Goal: Task Accomplishment & Management: Use online tool/utility

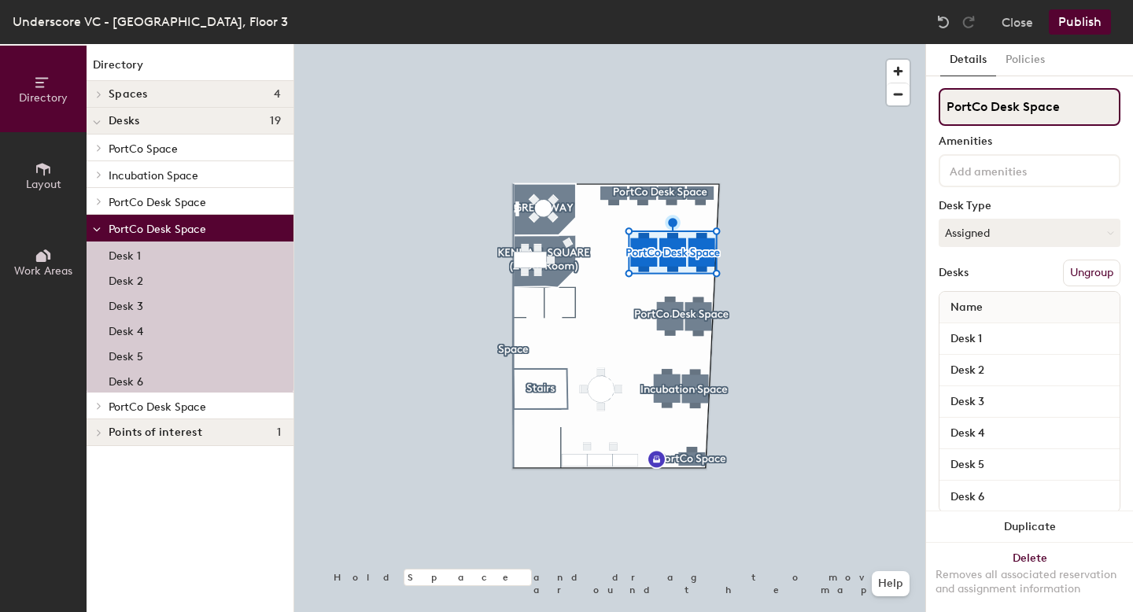
click at [995, 103] on input "PortCo Desk Space" at bounding box center [1030, 107] width 182 height 38
type input "[PERSON_NAME]"
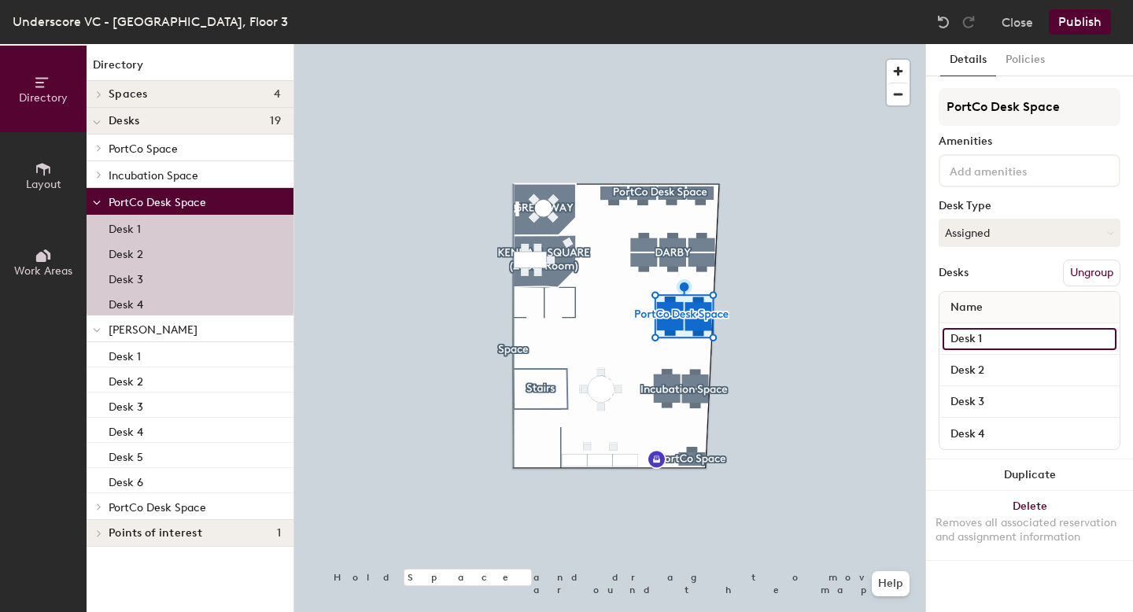
click at [1001, 338] on input "Desk 1" at bounding box center [1030, 339] width 174 height 22
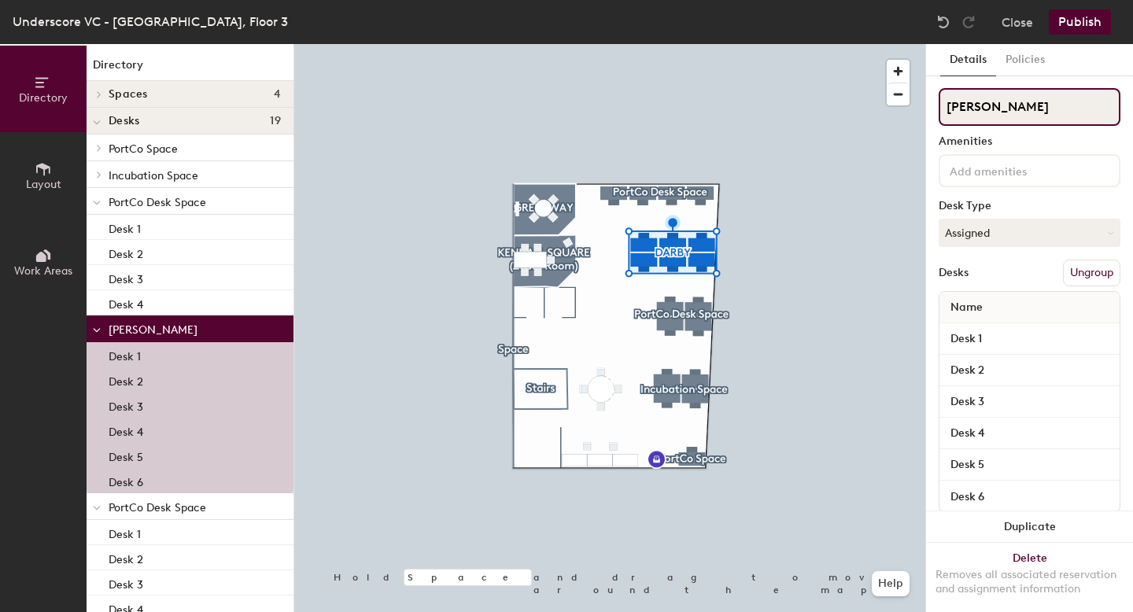
click at [1001, 116] on input "[PERSON_NAME]" at bounding box center [1030, 107] width 182 height 38
type input "[PERSON_NAME] Desk Space"
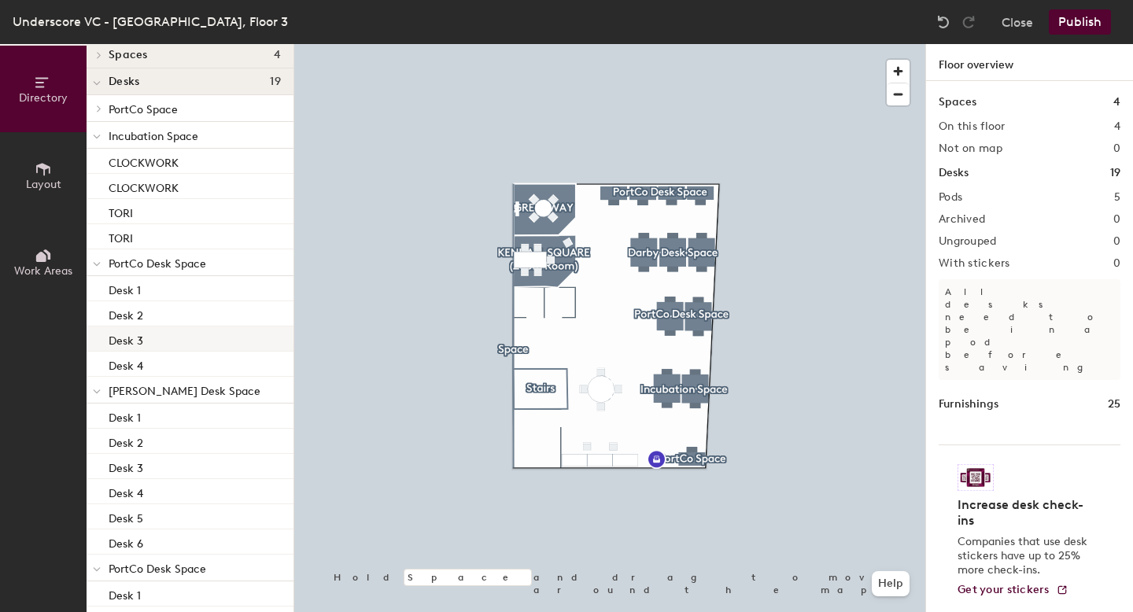
scroll to position [42, 0]
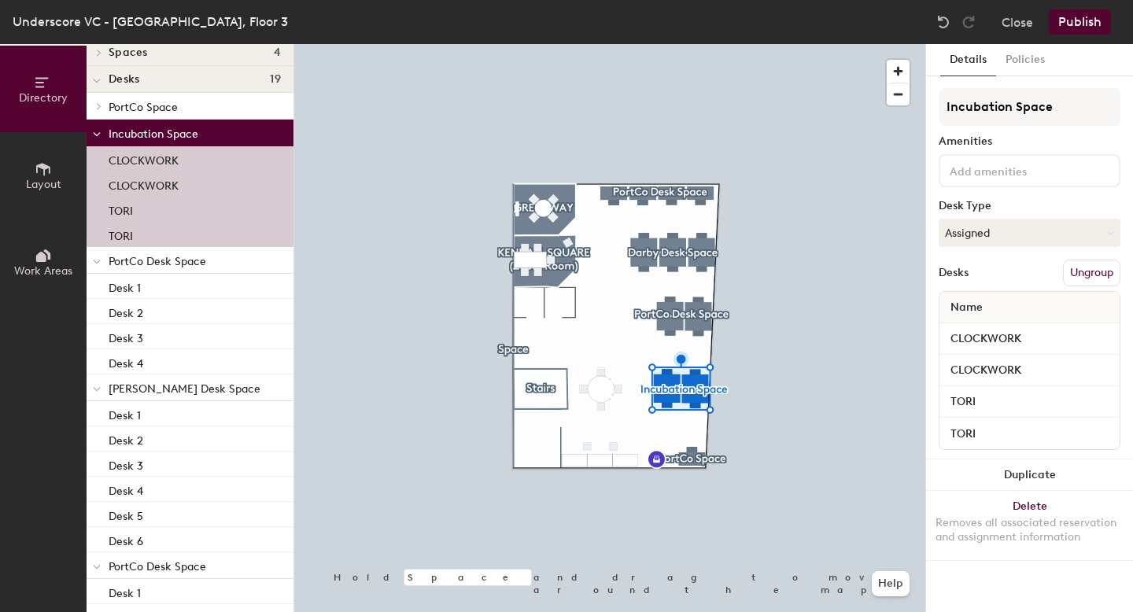
click at [1083, 277] on button "Ungroup" at bounding box center [1091, 273] width 57 height 27
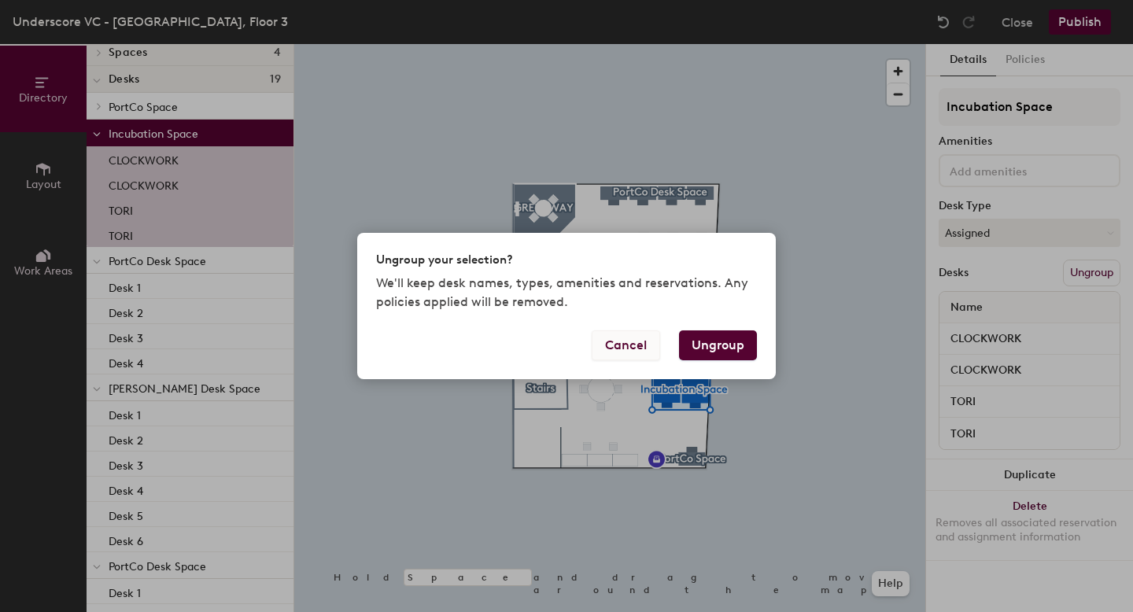
click at [633, 356] on button "Cancel" at bounding box center [626, 345] width 68 height 30
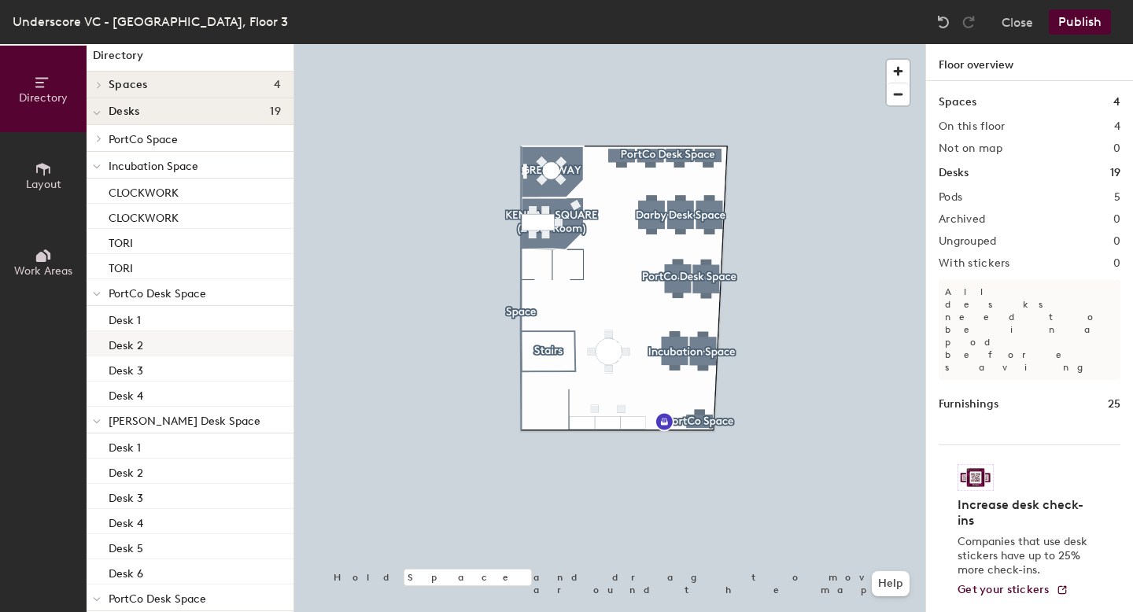
scroll to position [0, 0]
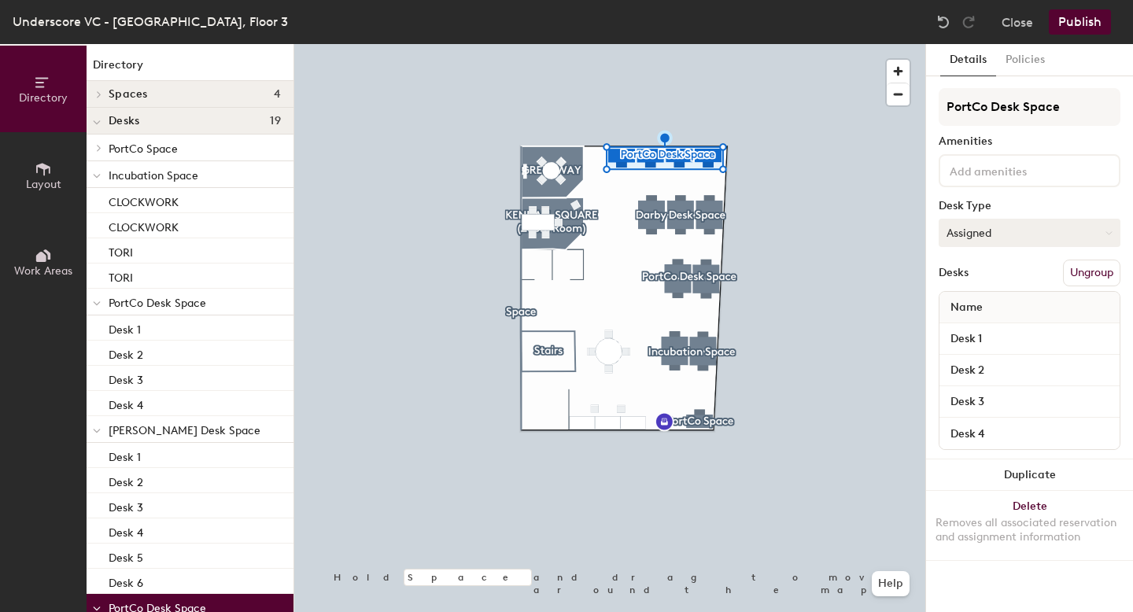
click at [1002, 235] on button "Assigned" at bounding box center [1030, 233] width 182 height 28
click at [975, 308] on div "Hot" at bounding box center [1017, 305] width 157 height 24
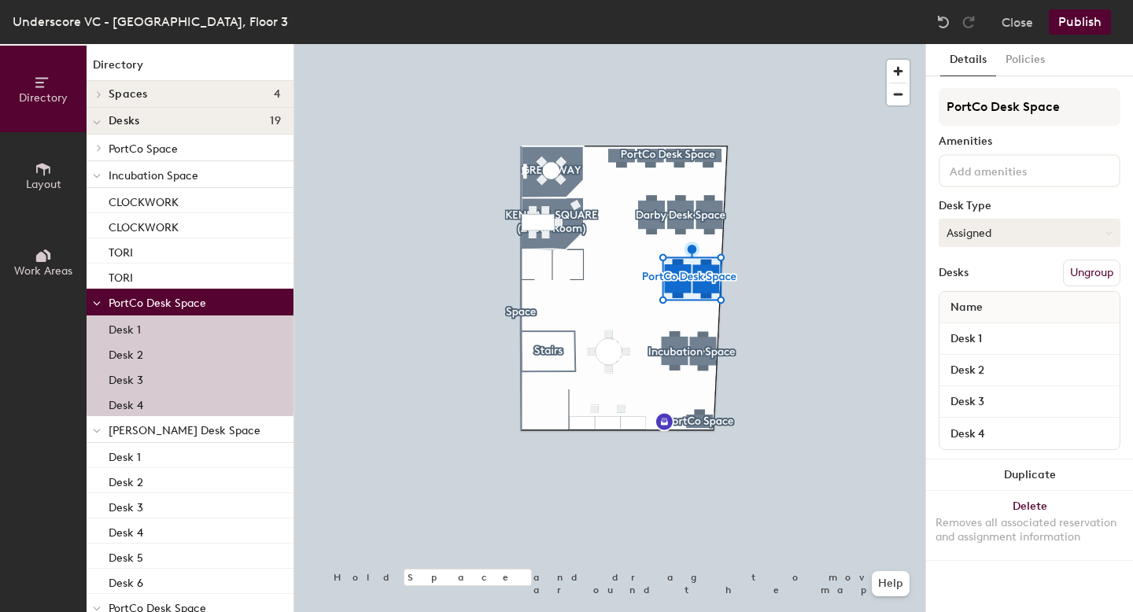
click at [994, 228] on button "Assigned" at bounding box center [1030, 233] width 182 height 28
click at [957, 308] on div "Hot" at bounding box center [1017, 305] width 157 height 24
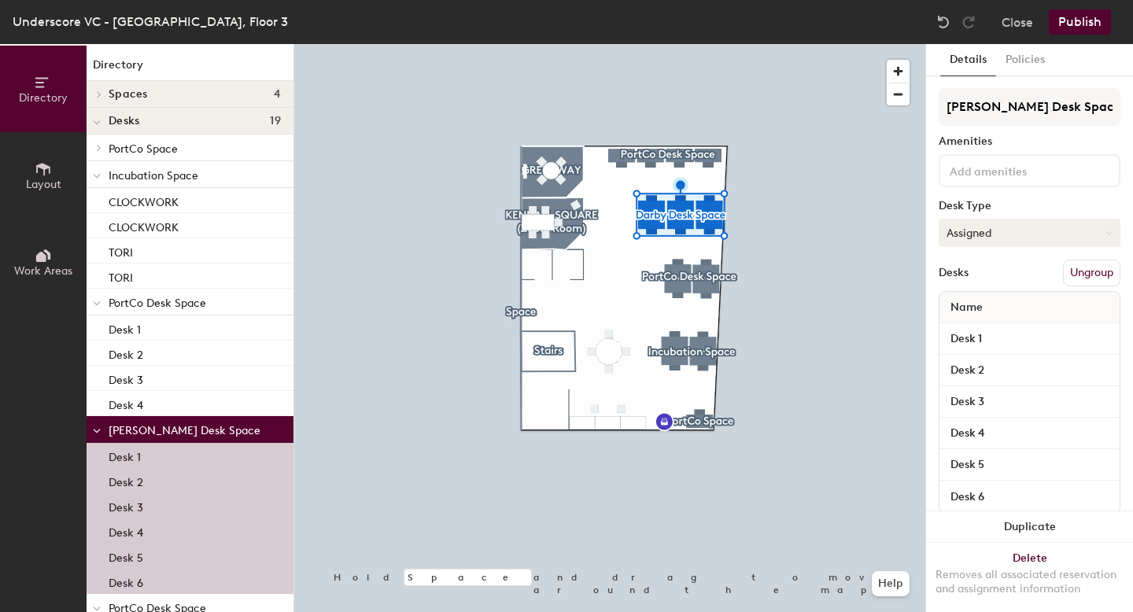
click at [1004, 231] on button "Assigned" at bounding box center [1030, 233] width 182 height 28
click at [971, 325] on div "Hoteled" at bounding box center [1017, 329] width 157 height 24
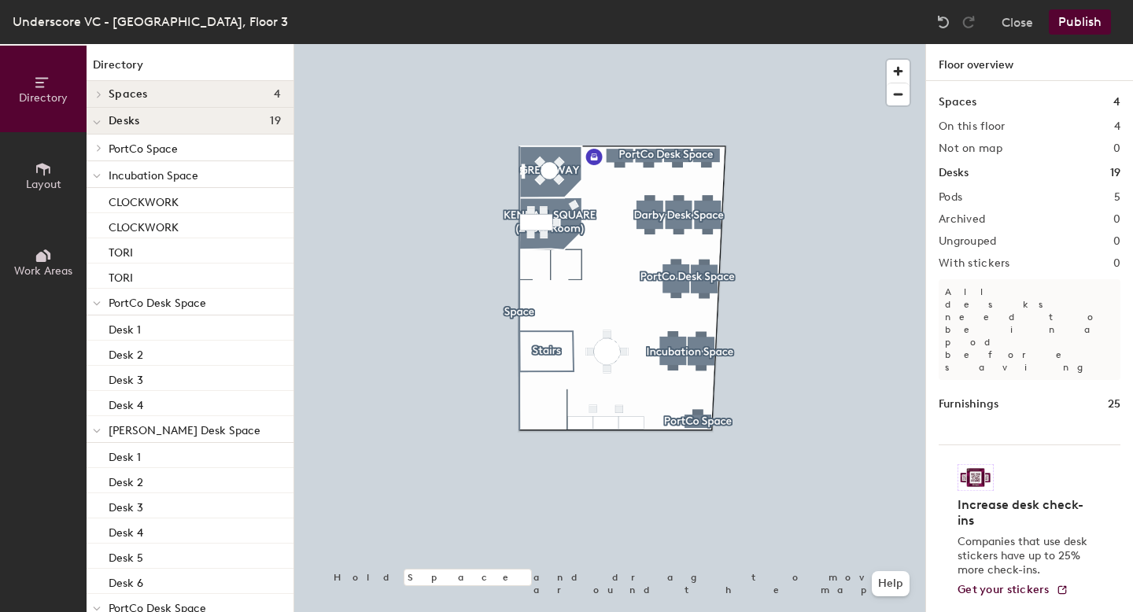
click at [1072, 27] on button "Publish" at bounding box center [1080, 21] width 62 height 25
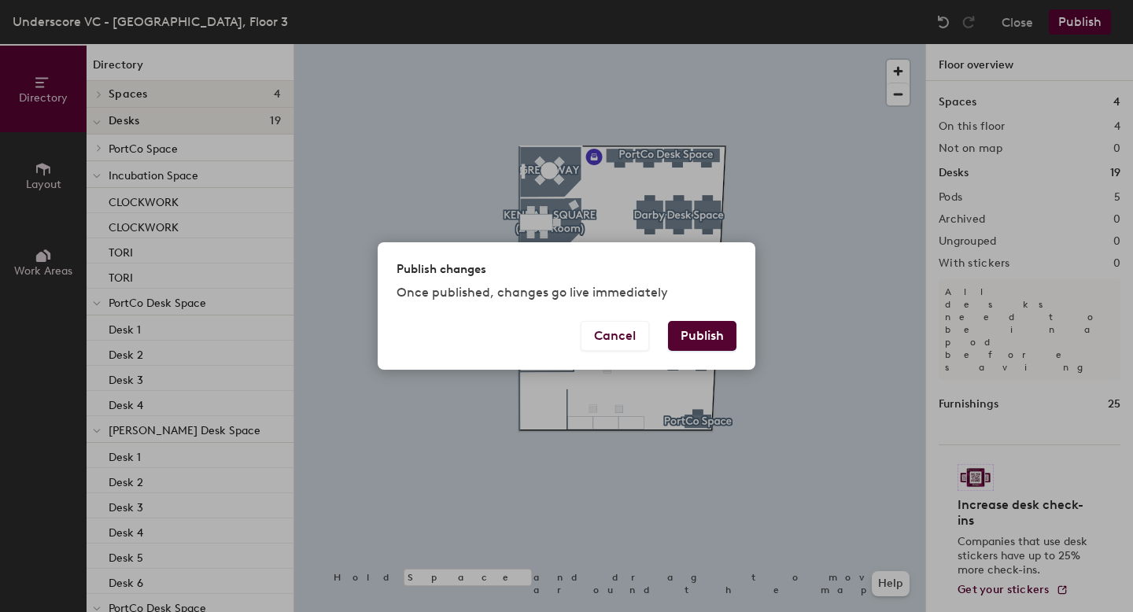
click at [716, 342] on button "Publish" at bounding box center [702, 336] width 68 height 30
